Goal: Task Accomplishment & Management: Manage account settings

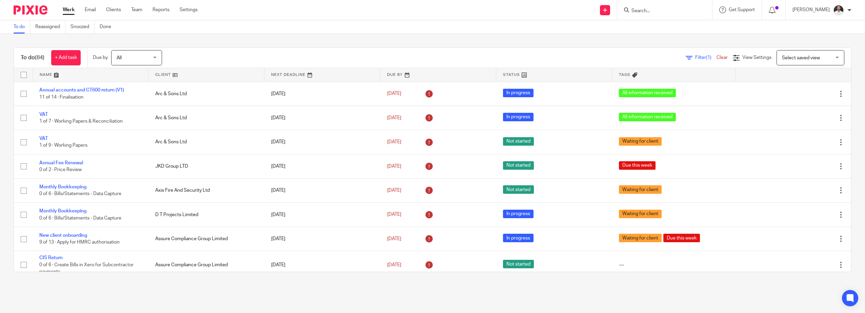
click at [655, 11] on input "Search" at bounding box center [661, 11] width 61 height 6
type input "above"
click at [665, 19] on div "Above and Beyond Residential Care Services Ltd" at bounding box center [691, 26] width 134 height 21
click at [670, 24] on link at bounding box center [690, 26] width 123 height 10
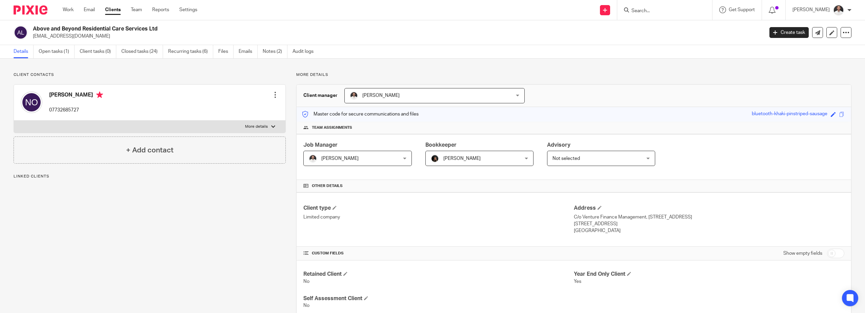
click at [254, 127] on p "More details" at bounding box center [256, 126] width 23 height 5
click at [14, 121] on input "More details" at bounding box center [14, 120] width 0 height 0
checkbox input "true"
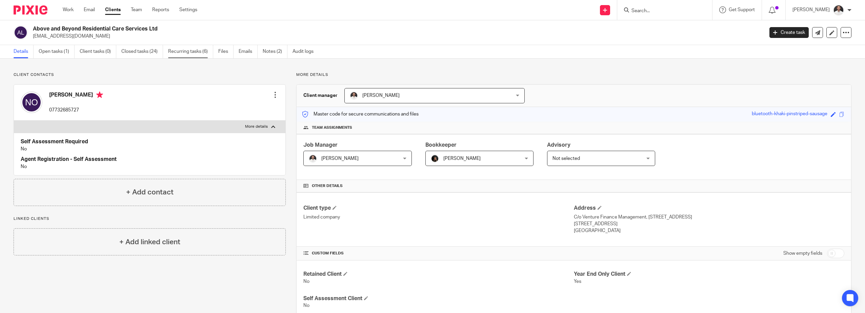
click at [186, 52] on link "Recurring tasks (6)" at bounding box center [190, 51] width 45 height 13
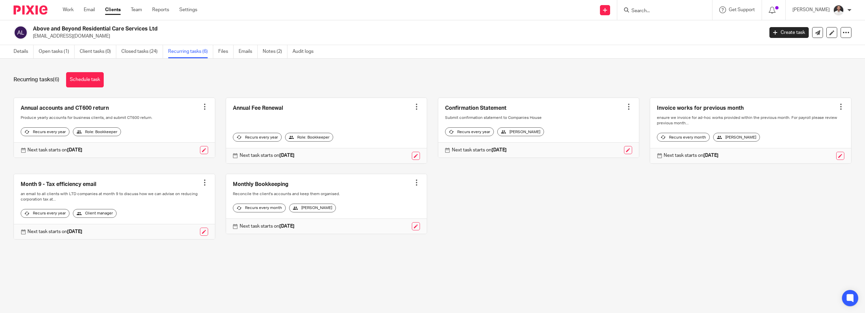
click at [111, 205] on link at bounding box center [114, 206] width 201 height 65
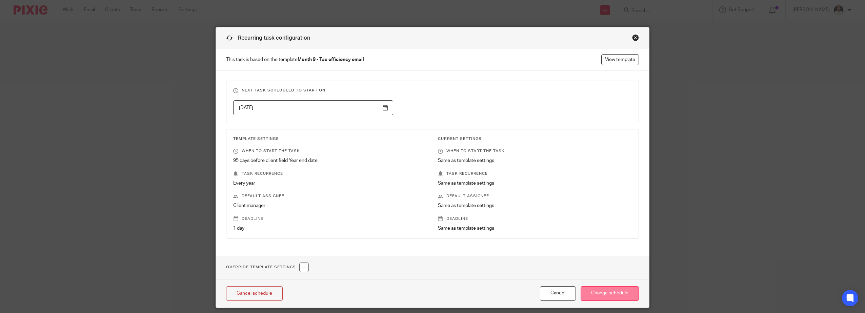
click at [602, 295] on input "Change schedule" at bounding box center [610, 293] width 58 height 15
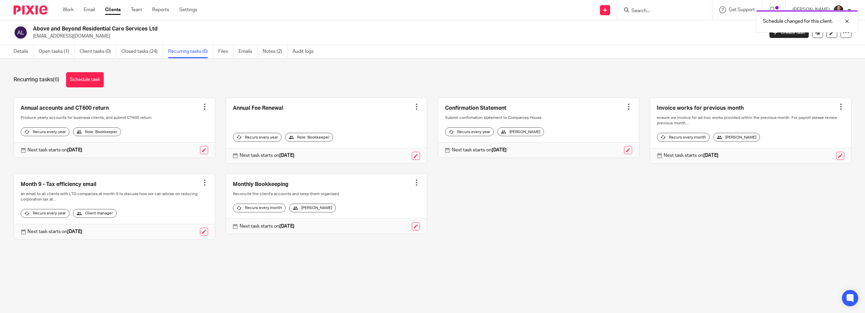
click at [68, 234] on strong "27 Aug 2026" at bounding box center [74, 231] width 15 height 5
click at [201, 186] on div at bounding box center [204, 182] width 7 height 7
click at [105, 188] on link at bounding box center [114, 206] width 201 height 65
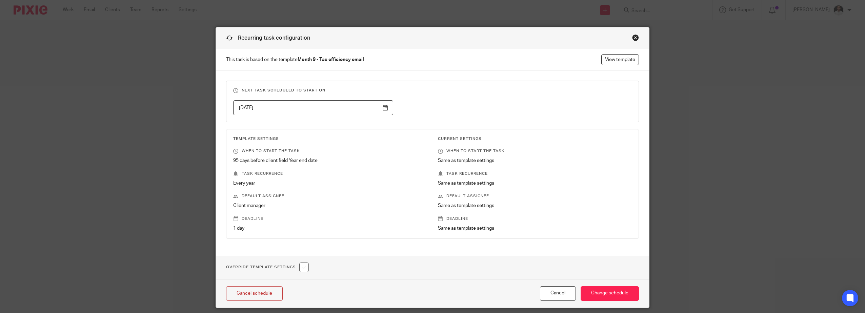
scroll to position [22, 0]
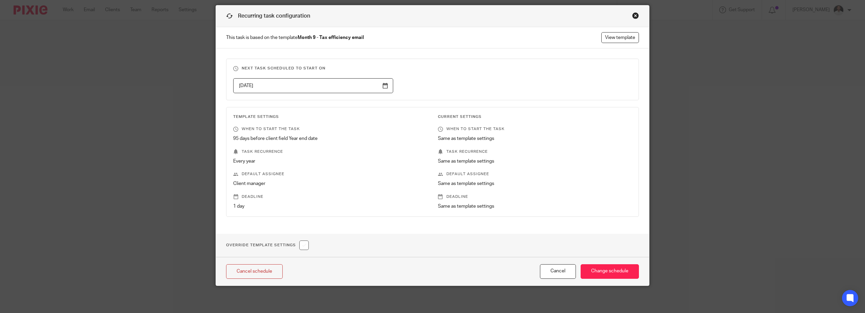
click at [620, 32] on p "This task is based on the template Month 9 - Tax efficiency email View template" at bounding box center [432, 37] width 433 height 21
click at [619, 34] on link "View template" at bounding box center [620, 37] width 38 height 11
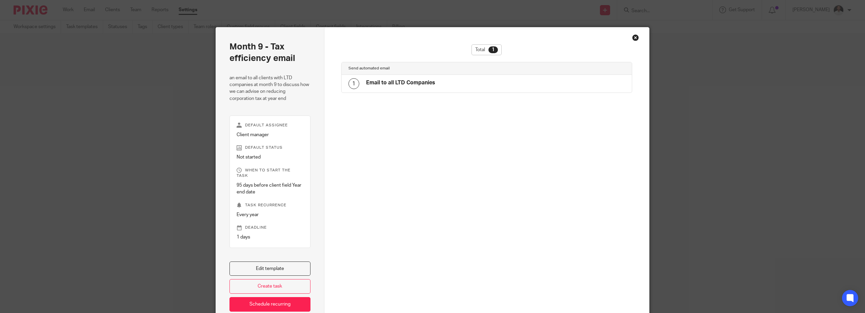
click at [379, 86] on h4 "Email to all LTD Companies" at bounding box center [400, 82] width 69 height 7
click at [271, 267] on link "Edit template" at bounding box center [269, 269] width 81 height 15
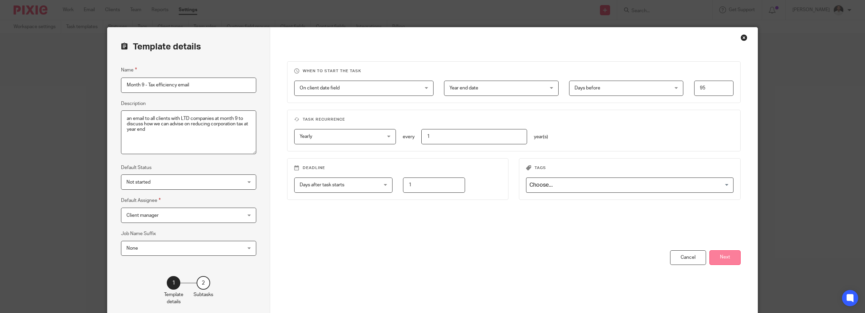
click at [724, 257] on button "Next" at bounding box center [724, 257] width 31 height 15
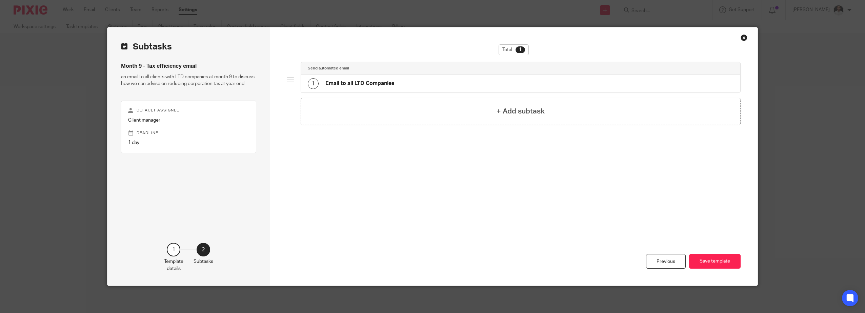
click at [389, 86] on h4 "Email to all LTD Companies" at bounding box center [359, 83] width 69 height 7
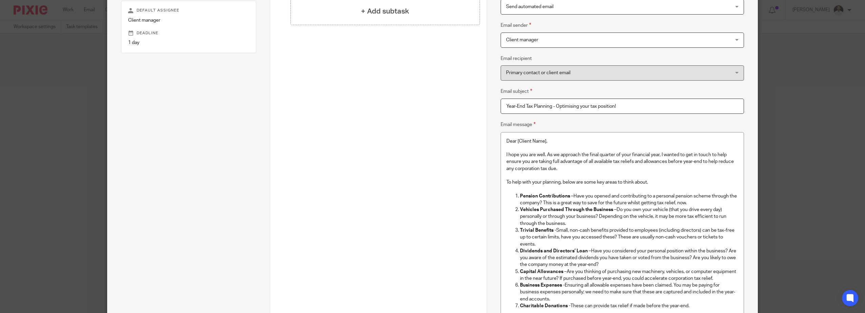
scroll to position [113, 0]
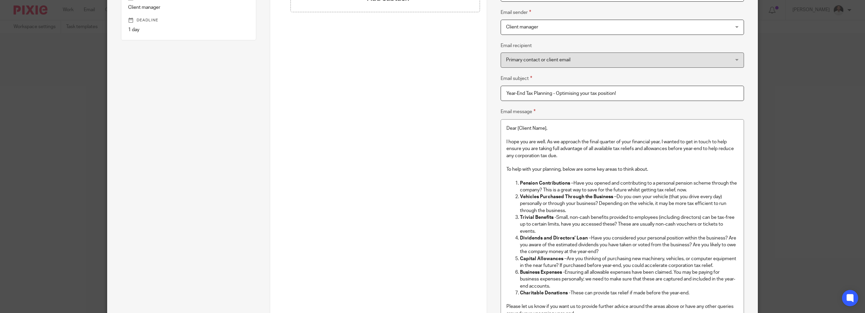
click at [536, 128] on p "Dear [Client Name]," at bounding box center [622, 128] width 232 height 7
click at [556, 132] on p at bounding box center [622, 135] width 232 height 7
click at [456, 143] on div "Total 1 Send automated email 1 Email to all LTD Companies + Add subtask" at bounding box center [378, 78] width 203 height 293
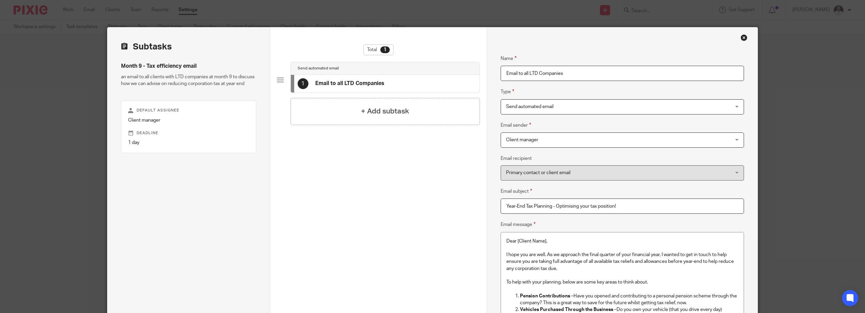
click at [527, 241] on p "Dear [Client Name]," at bounding box center [622, 241] width 232 height 7
click at [536, 241] on p "Dear [Client Name]," at bounding box center [622, 241] width 232 height 7
drag, startPoint x: 557, startPoint y: 242, endPoint x: 561, endPoint y: 241, distance: 4.2
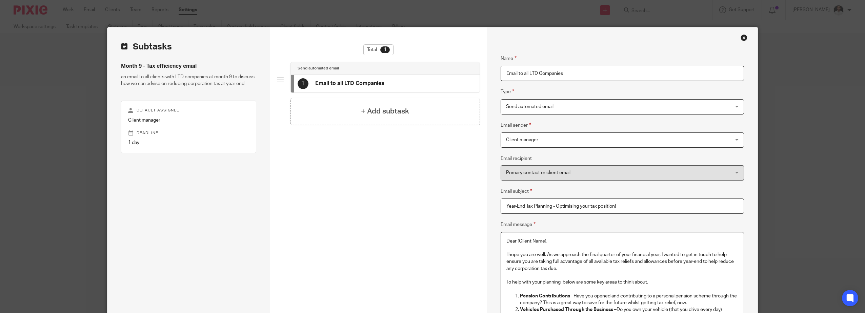
click at [557, 242] on p "Dear [Client Name]," at bounding box center [622, 241] width 232 height 7
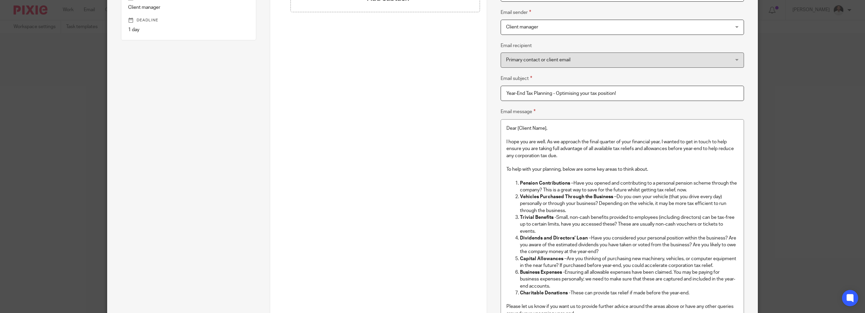
click at [381, 19] on div "Total 1 Send automated email 1 Email to all LTD Companies + Add subtask" at bounding box center [378, 78] width 203 height 293
click at [510, 128] on p "Dear [Client Name]," at bounding box center [622, 128] width 232 height 7
drag, startPoint x: 540, startPoint y: 128, endPoint x: 509, endPoint y: 127, distance: 31.2
click at [509, 127] on p "Hi [Client Name]," at bounding box center [622, 128] width 232 height 7
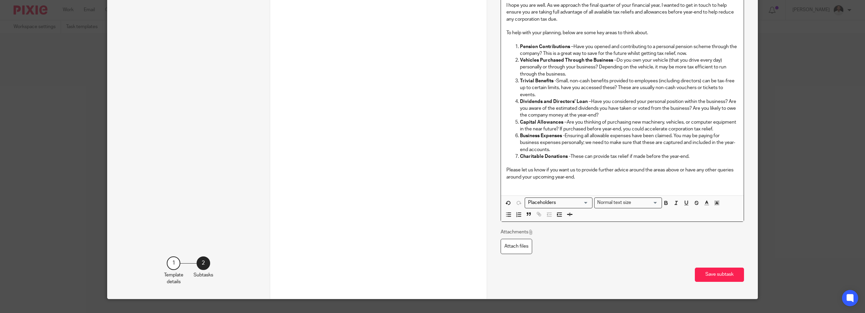
scroll to position [263, 0]
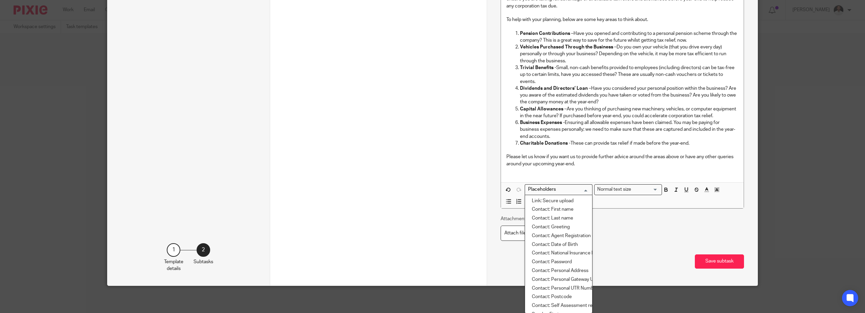
click at [565, 189] on input "Search for option" at bounding box center [557, 189] width 63 height 7
click at [566, 209] on li "Contact: First name" at bounding box center [558, 209] width 67 height 9
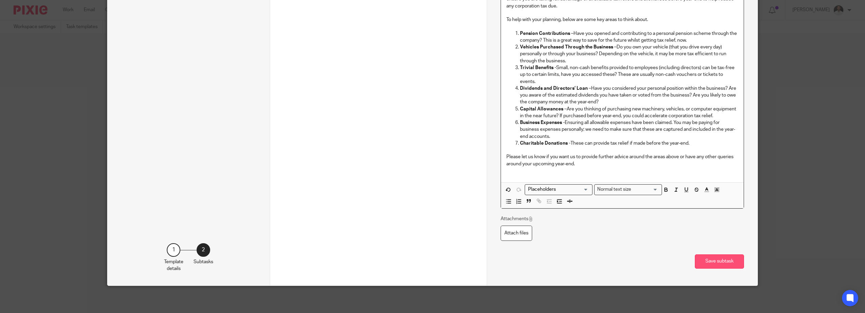
click at [707, 263] on button "Save subtask" at bounding box center [719, 262] width 49 height 15
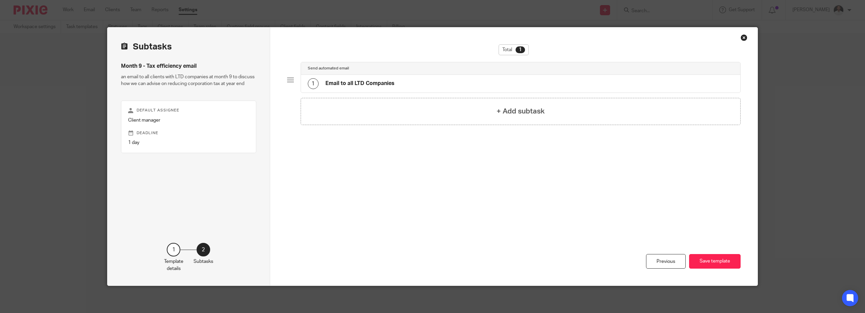
scroll to position [0, 0]
click at [719, 264] on button "Save template" at bounding box center [715, 261] width 52 height 15
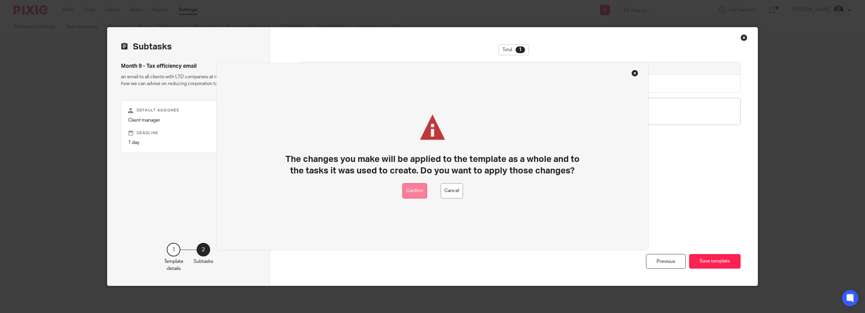
click at [419, 189] on button "Confirm" at bounding box center [414, 190] width 25 height 15
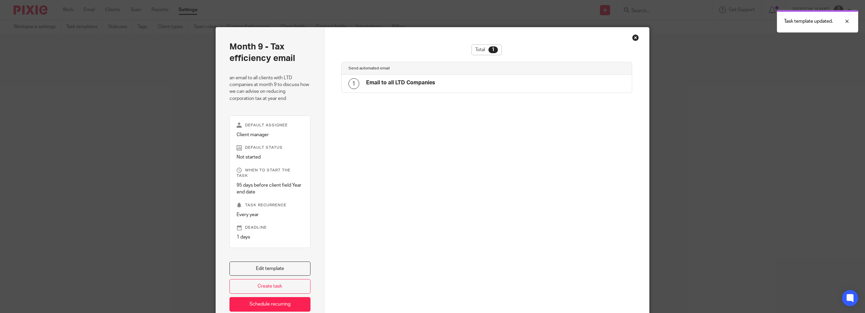
click at [632, 37] on div "Close this dialog window" at bounding box center [635, 37] width 7 height 7
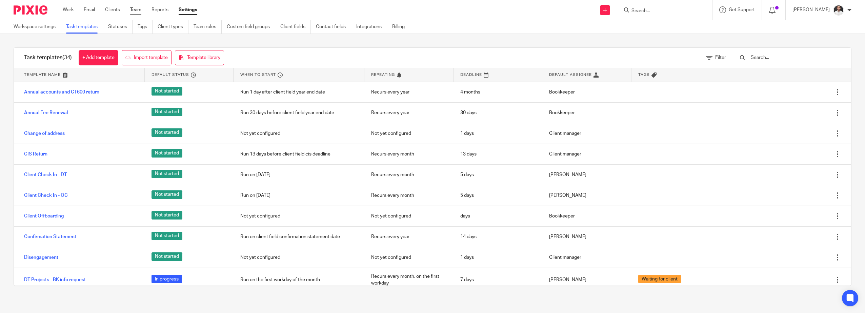
click at [138, 7] on link "Team" at bounding box center [135, 9] width 11 height 7
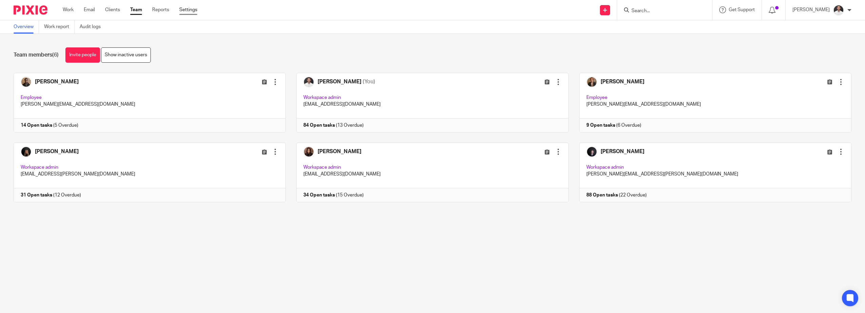
click at [190, 10] on link "Settings" at bounding box center [188, 9] width 18 height 7
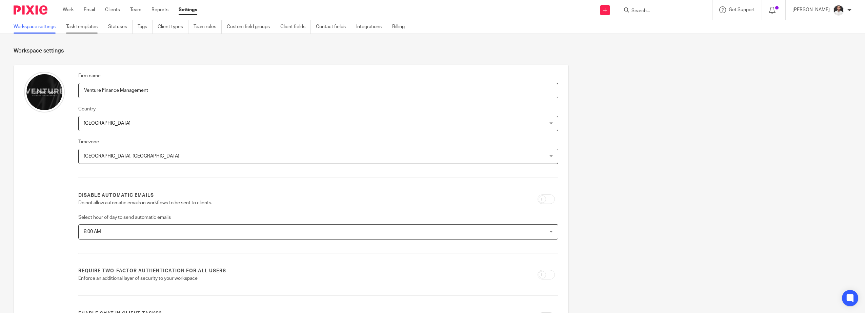
click at [96, 28] on link "Task templates" at bounding box center [84, 26] width 37 height 13
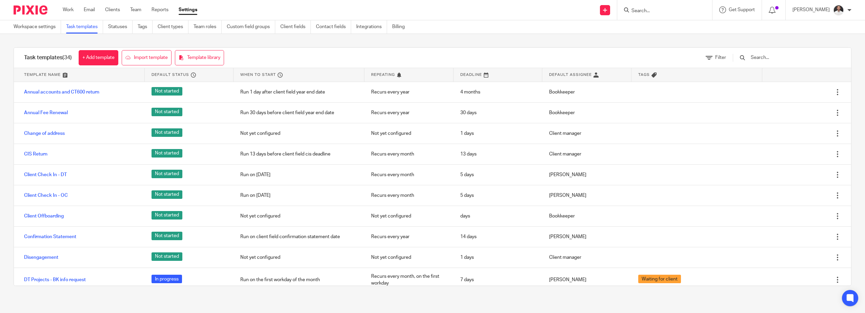
click at [780, 56] on input "text" at bounding box center [789, 57] width 79 height 7
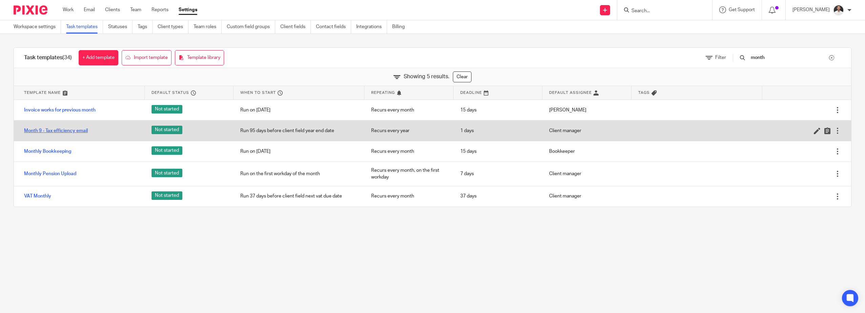
type input "month"
click at [84, 132] on link "Month 9 - Tax efficiency email" at bounding box center [56, 130] width 64 height 7
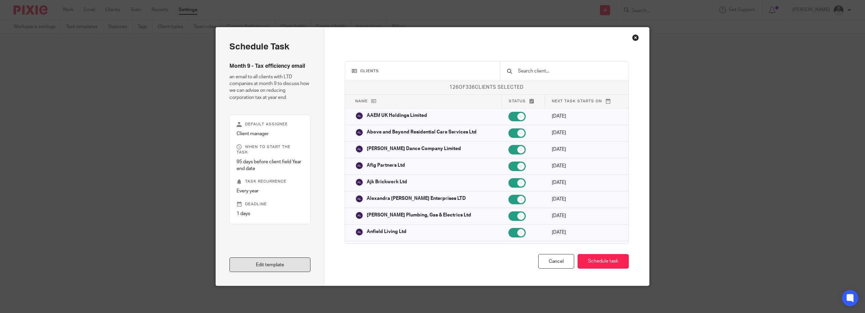
click at [251, 263] on link "Edit template" at bounding box center [269, 265] width 81 height 15
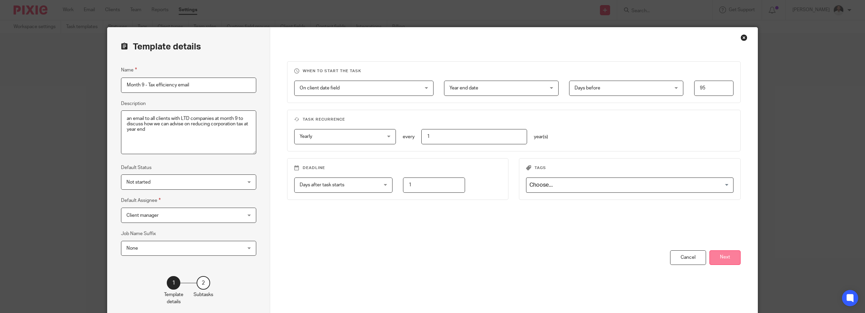
click at [726, 257] on button "Next" at bounding box center [724, 257] width 31 height 15
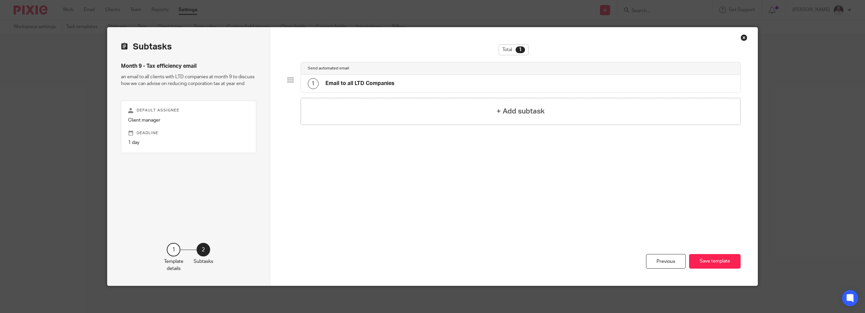
click at [385, 80] on div "1 Email to all LTD Companies" at bounding box center [351, 83] width 87 height 11
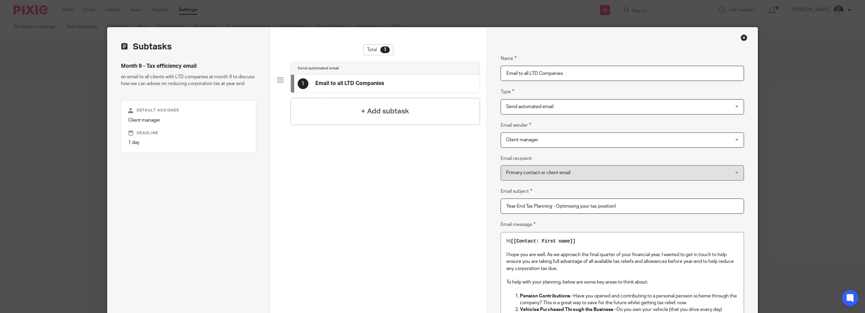
click at [745, 39] on div "Close this dialog window" at bounding box center [744, 37] width 7 height 7
